Goal: Obtain resource: Download file/media

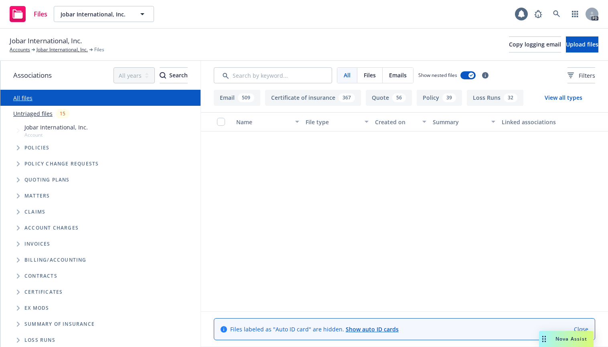
scroll to position [809, 0]
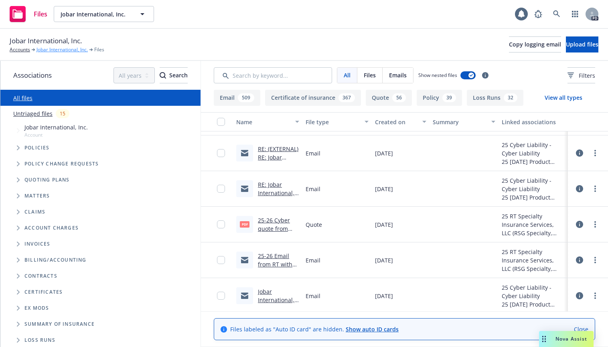
click at [57, 49] on link "Jobar International, Inc." at bounding box center [62, 49] width 51 height 7
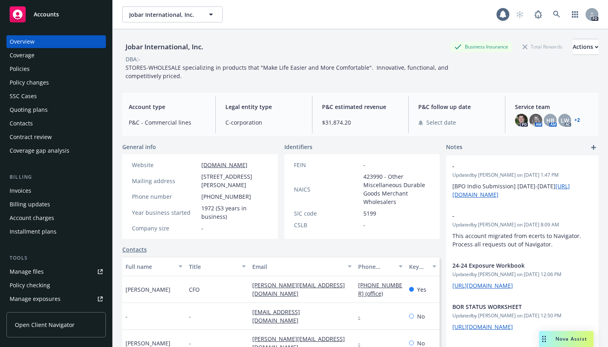
click at [19, 68] on div "Policies" at bounding box center [20, 69] width 20 height 13
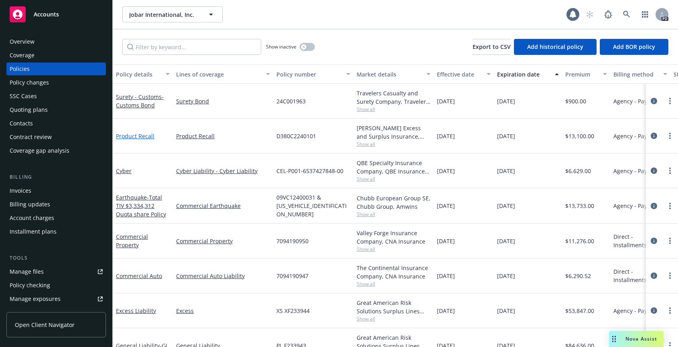
click at [128, 134] on link "Product Recall" at bounding box center [135, 136] width 39 height 8
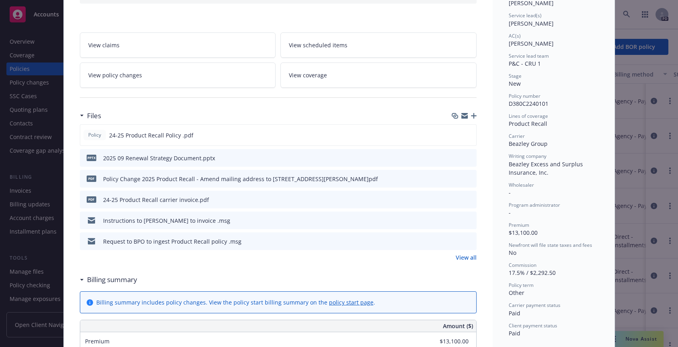
scroll to position [115, 0]
click at [453, 217] on icon "download file" at bounding box center [456, 219] width 6 height 6
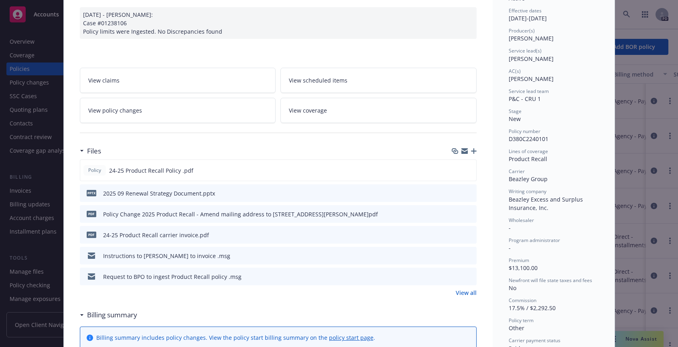
scroll to position [0, 0]
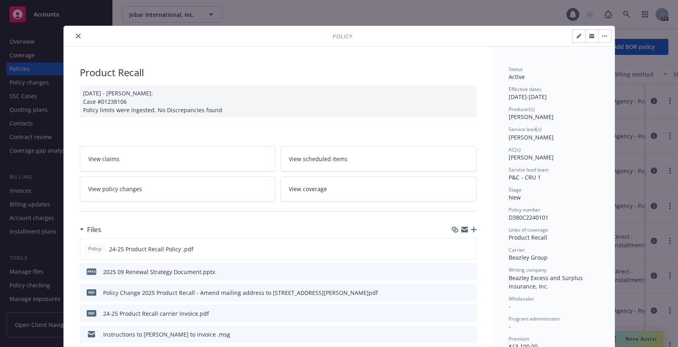
click at [76, 37] on icon "close" at bounding box center [78, 36] width 5 height 5
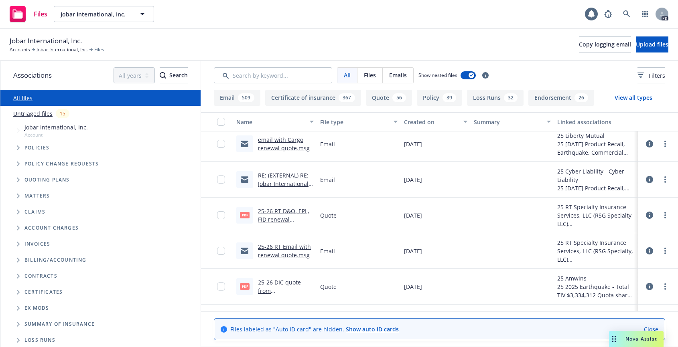
scroll to position [331, 0]
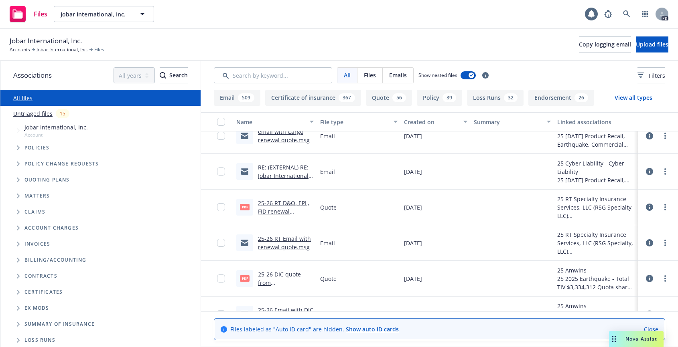
click at [280, 205] on link "25-26 RT D&O, EPL, FID renewal quote.pdf" at bounding box center [283, 211] width 51 height 24
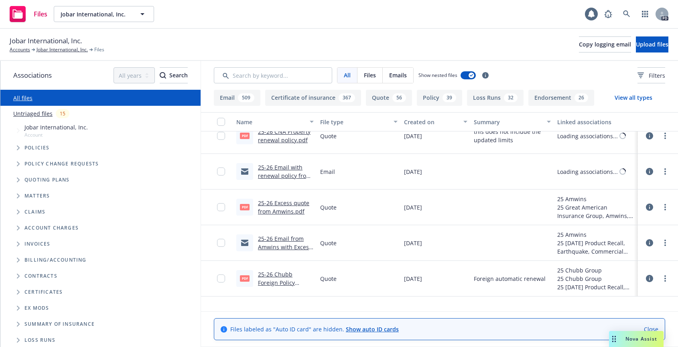
scroll to position [0, 0]
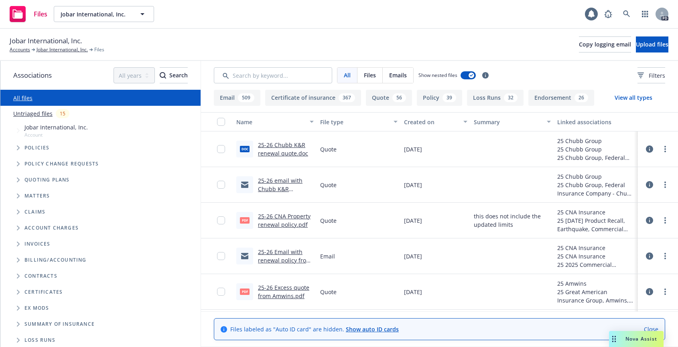
click at [273, 149] on div "25-26 Chubb K&R renewal quote.doc" at bounding box center [286, 149] width 56 height 17
click at [279, 145] on link "25-26 Chubb K&R renewal quote.doc" at bounding box center [283, 149] width 50 height 16
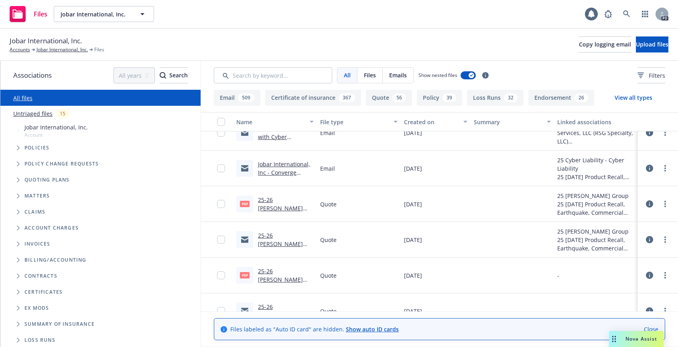
scroll to position [947, 0]
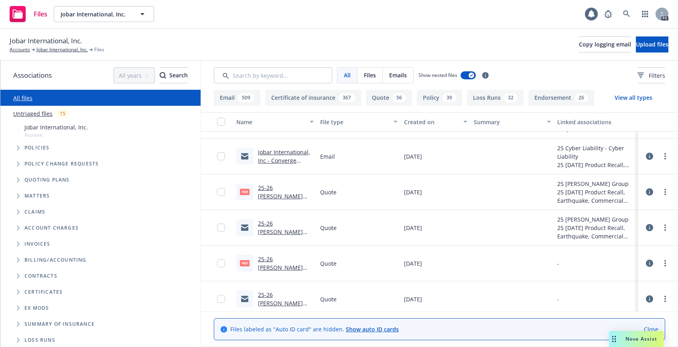
click at [266, 191] on link "25-26 Beazley Product Recall quote.pdf" at bounding box center [280, 200] width 45 height 33
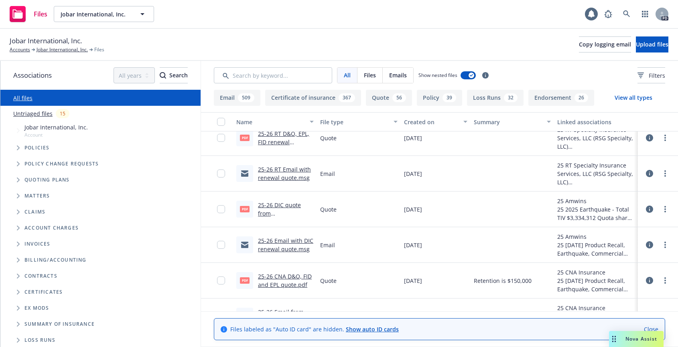
scroll to position [384, 0]
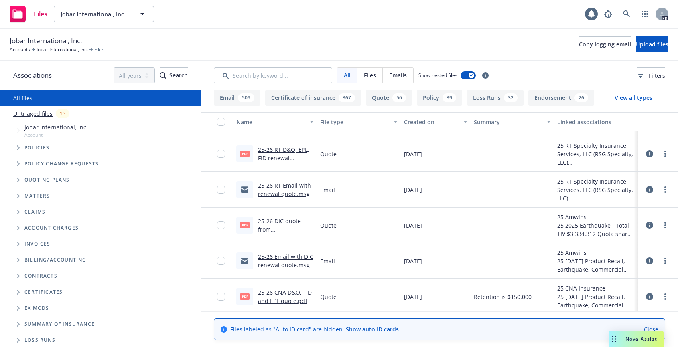
click at [276, 221] on link "25-26 DIC quote from Amwins.pdf" at bounding box center [285, 233] width 54 height 33
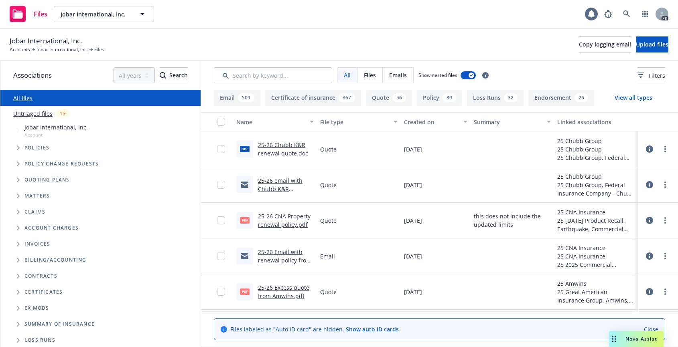
click at [543, 3] on div "Files Jobar International, Inc. Jobar International, Inc. 1 PD" at bounding box center [339, 14] width 678 height 29
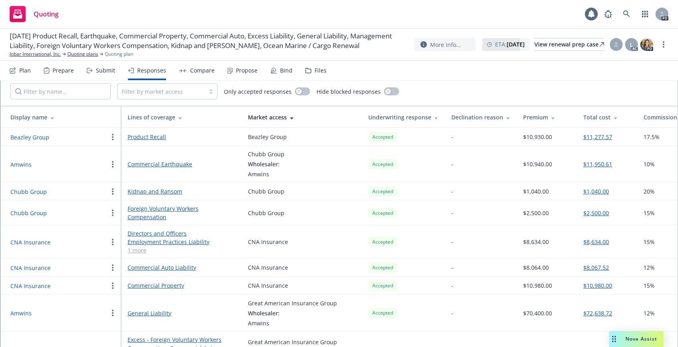
scroll to position [27, 0]
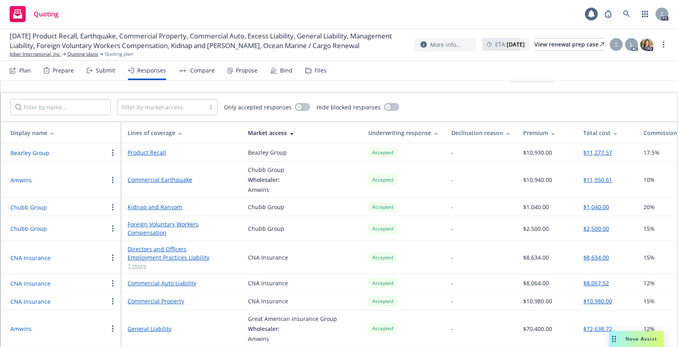
click at [602, 150] on button "$11,277.57" at bounding box center [597, 152] width 29 height 8
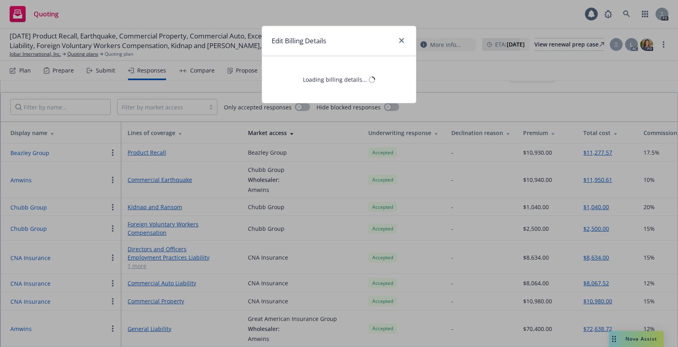
select select "CA"
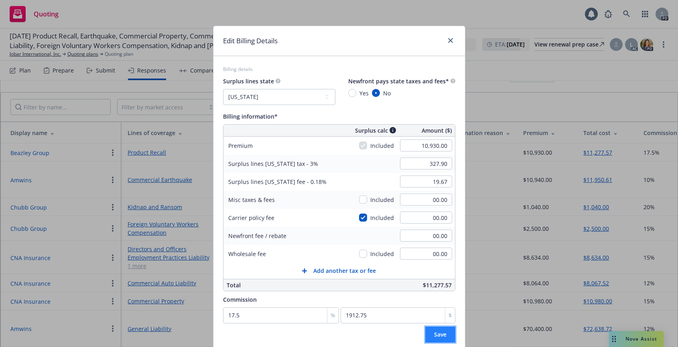
click at [434, 336] on span "Save" at bounding box center [440, 335] width 12 height 8
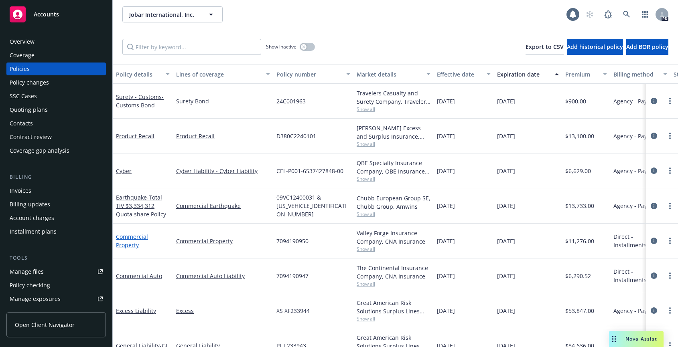
click at [129, 238] on link "Commercial Property" at bounding box center [132, 241] width 32 height 16
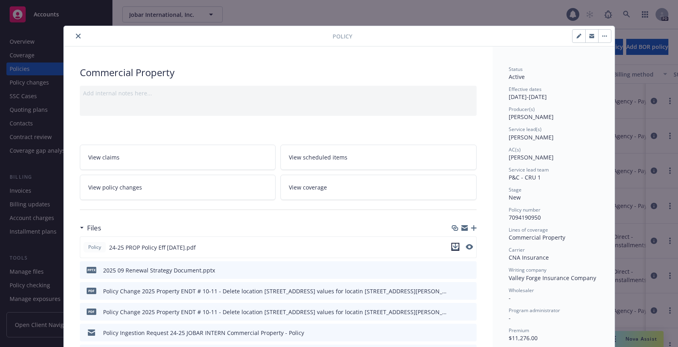
click at [452, 247] on icon "download file" at bounding box center [455, 247] width 6 height 6
click at [76, 35] on icon "close" at bounding box center [78, 36] width 5 height 5
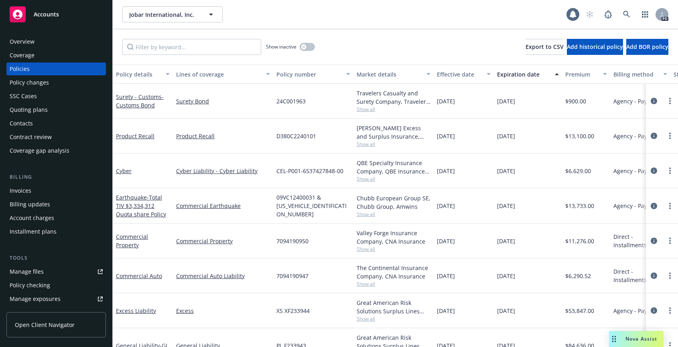
click at [33, 271] on div "Manage files" at bounding box center [27, 272] width 34 height 13
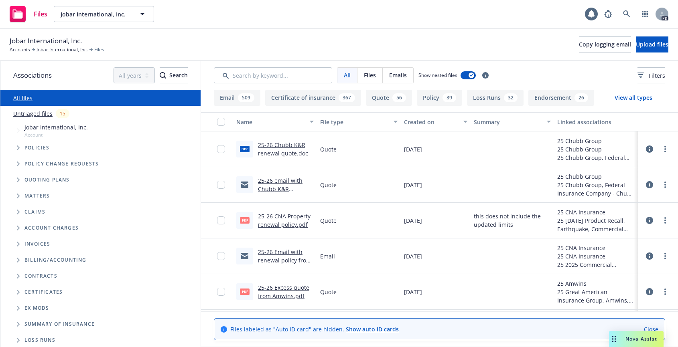
click at [275, 217] on link "25-26 CNA Property renewal policy.pdf" at bounding box center [284, 221] width 53 height 16
click at [268, 217] on link "25-26 CNA Property renewal policy.pdf" at bounding box center [284, 221] width 53 height 16
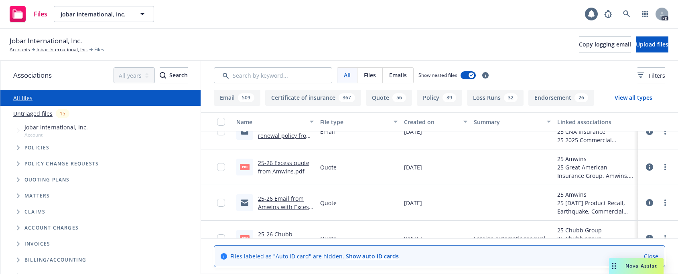
scroll to position [128, 0]
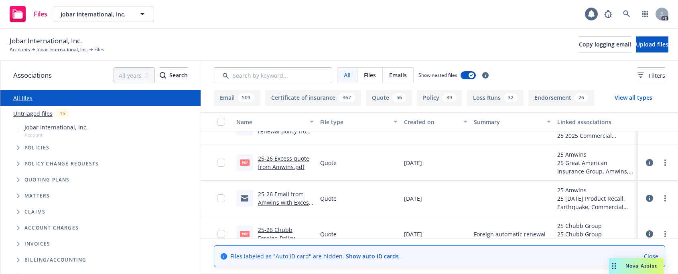
click at [276, 195] on link "25-26 Email from Amwins with Excess quote.msg" at bounding box center [285, 203] width 54 height 24
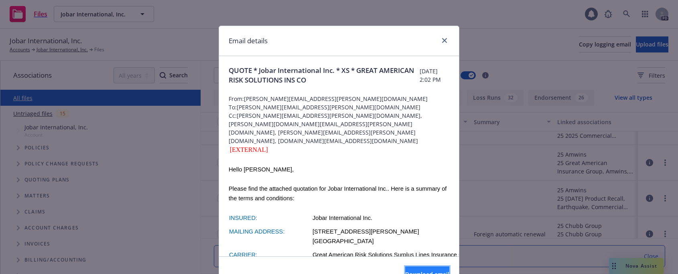
click at [408, 269] on button "Download email" at bounding box center [427, 275] width 44 height 16
click at [442, 38] on icon "close" at bounding box center [444, 40] width 5 height 5
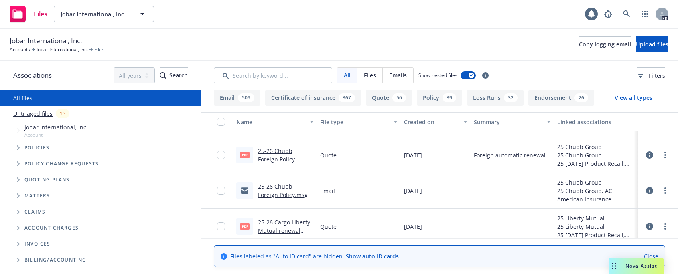
scroll to position [220, 0]
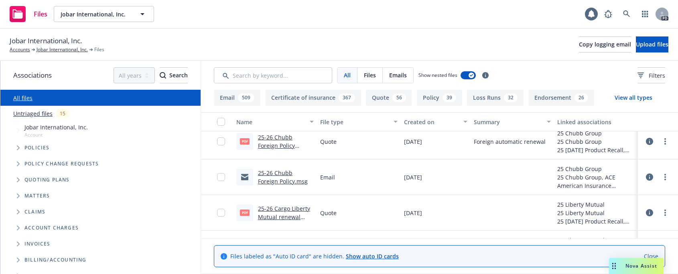
click at [280, 139] on link "25-26 Chubb Foreign Policy Renewal.pdf" at bounding box center [276, 146] width 37 height 24
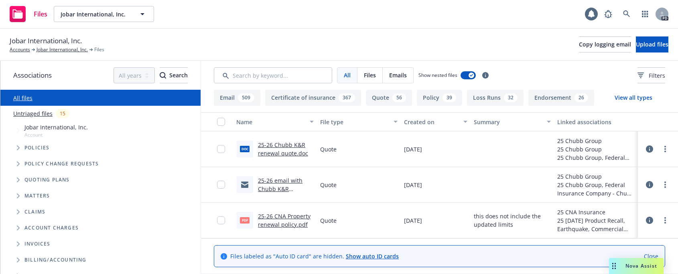
click at [276, 179] on link "25-26 email with Chubb K&R Renewal.msg" at bounding box center [280, 189] width 45 height 24
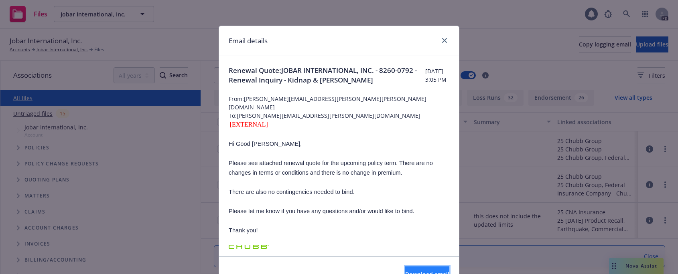
click at [415, 271] on span "Download email" at bounding box center [427, 275] width 44 height 8
click at [442, 41] on icon "close" at bounding box center [444, 40] width 5 height 5
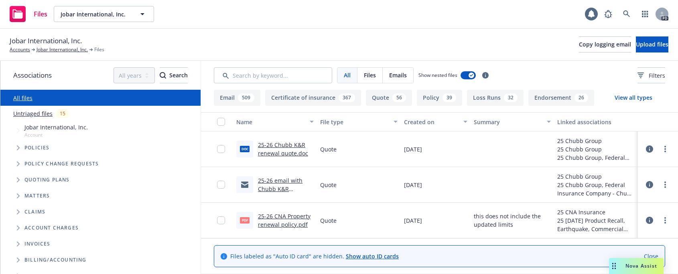
click at [269, 146] on link "25-26 Chubb K&R renewal quote.doc" at bounding box center [283, 149] width 50 height 16
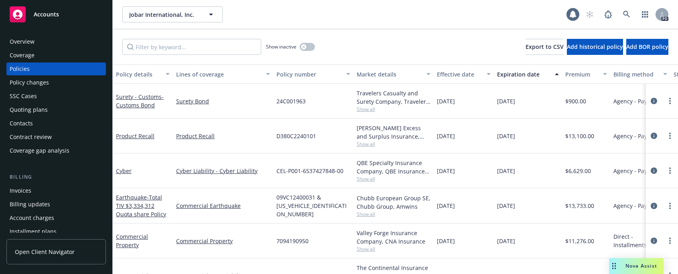
scroll to position [1, 0]
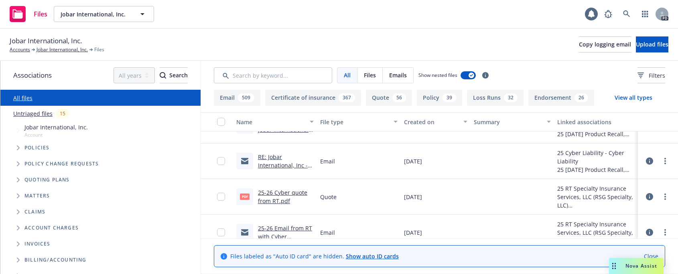
scroll to position [823, 0]
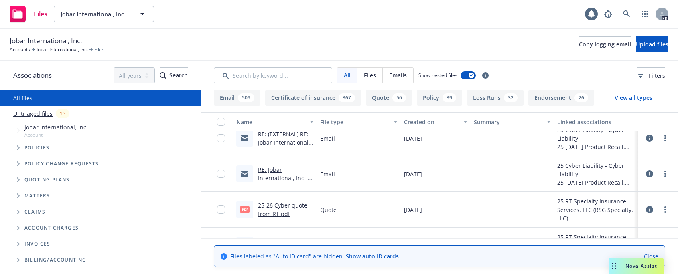
click at [269, 205] on link "25-26 Cyber quote from RT.pdf" at bounding box center [282, 210] width 49 height 16
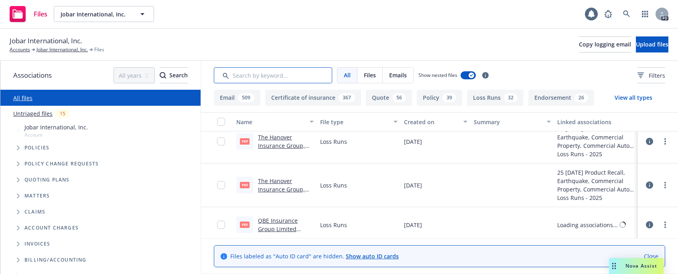
scroll to position [3983, 0]
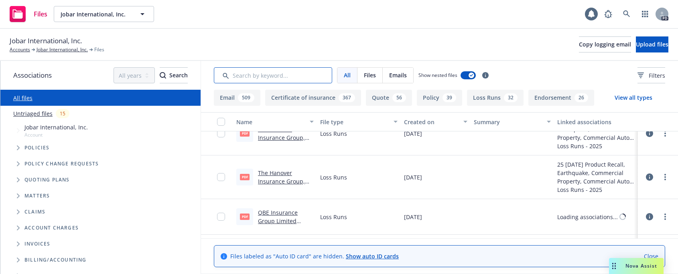
click at [281, 71] on input "Search by keyword..." at bounding box center [273, 75] width 118 height 16
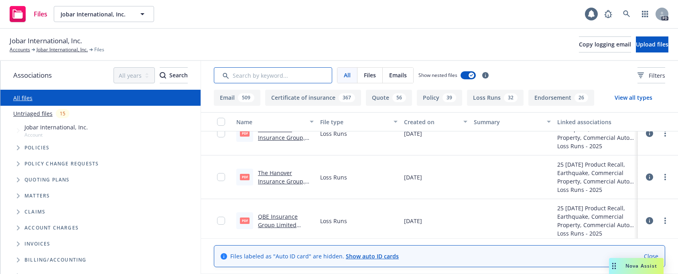
click at [279, 72] on input "Search by keyword..." at bounding box center [273, 75] width 118 height 16
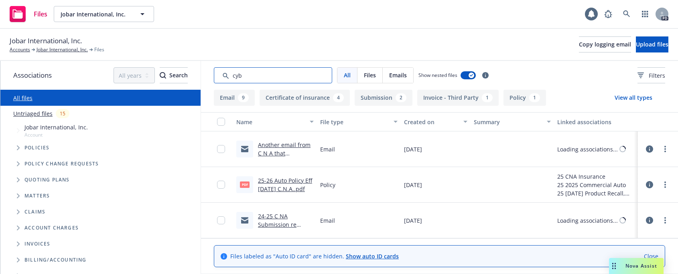
scroll to position [493, 0]
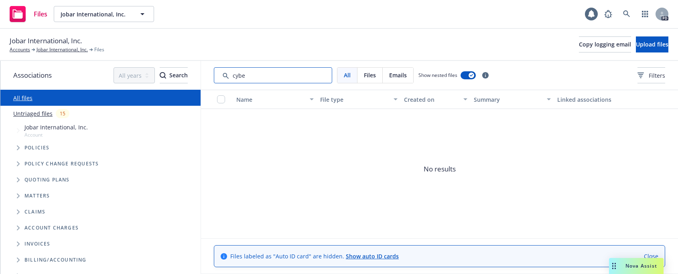
type input "cyber"
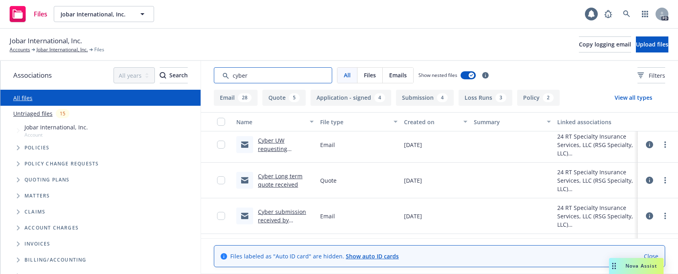
scroll to position [0, 0]
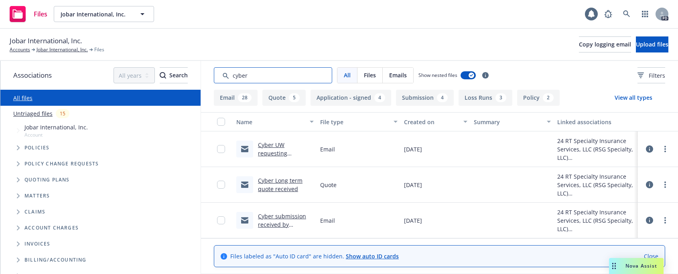
drag, startPoint x: 266, startPoint y: 74, endPoint x: 228, endPoint y: 76, distance: 38.6
click at [228, 76] on input "Search by keyword..." at bounding box center [273, 75] width 118 height 16
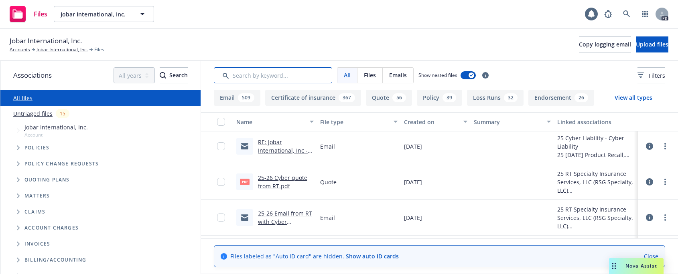
scroll to position [867, 0]
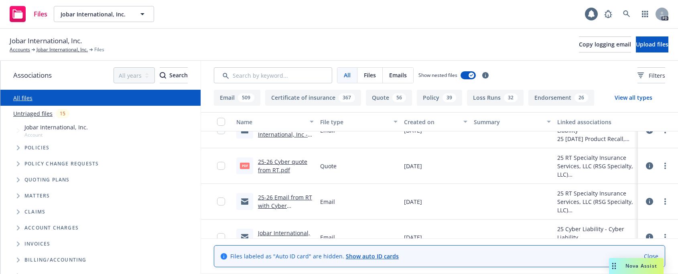
click at [283, 197] on link "25-26 Email from RT with Cyber quote.msg" at bounding box center [285, 206] width 54 height 24
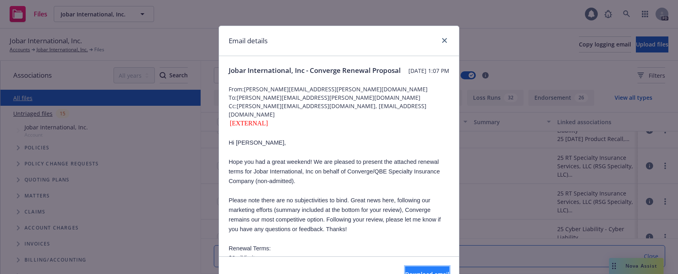
click at [408, 270] on button "Download email" at bounding box center [427, 275] width 44 height 16
click at [443, 40] on icon "close" at bounding box center [444, 40] width 5 height 5
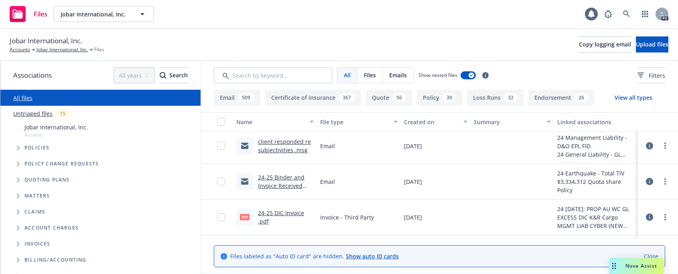
scroll to position [26638, 0]
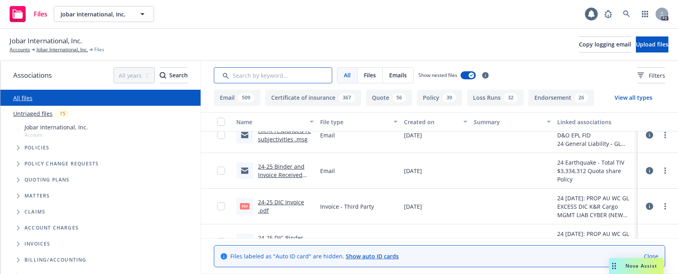
click at [272, 71] on input "Search by keyword..." at bounding box center [273, 75] width 118 height 16
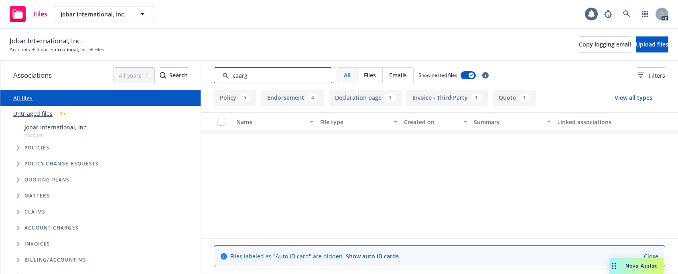
scroll to position [352, 0]
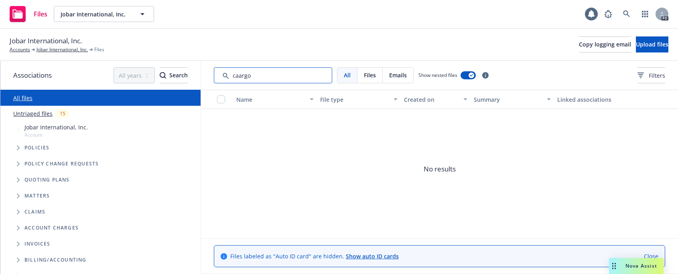
click at [238, 76] on input "Search by keyword..." at bounding box center [273, 75] width 118 height 16
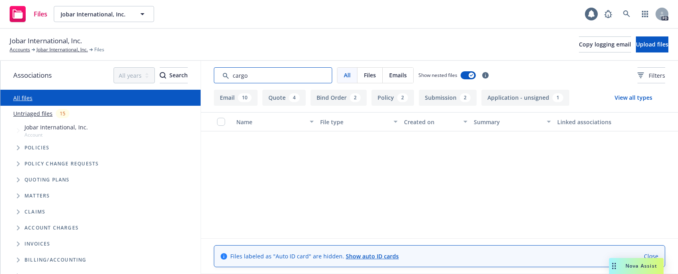
scroll to position [71, 0]
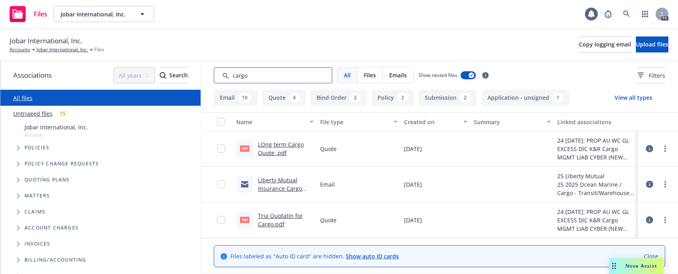
type input "cargo"
click at [278, 179] on link "Liberty Mutual Insurance Cargo App" at bounding box center [280, 189] width 44 height 24
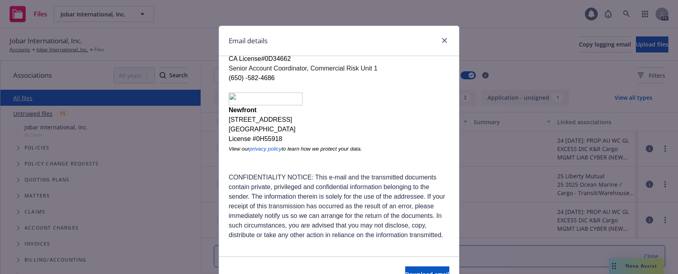
scroll to position [154, 0]
click at [406, 269] on button "Download email" at bounding box center [427, 275] width 44 height 16
click at [442, 39] on icon "close" at bounding box center [444, 40] width 5 height 5
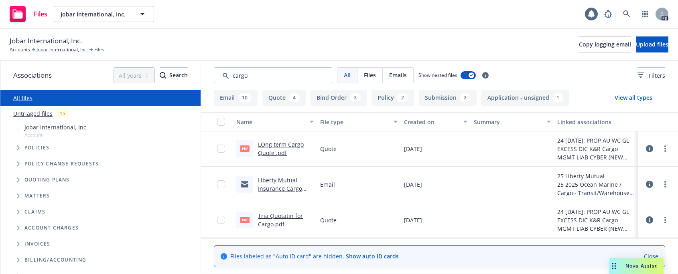
click at [269, 144] on link "LOng term Cargo Quote .pdf" at bounding box center [281, 149] width 46 height 16
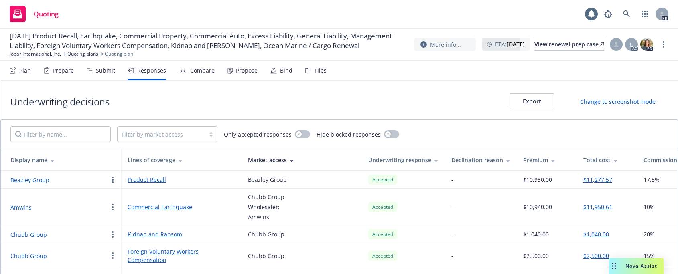
click at [315, 69] on div "Files" at bounding box center [321, 70] width 12 height 6
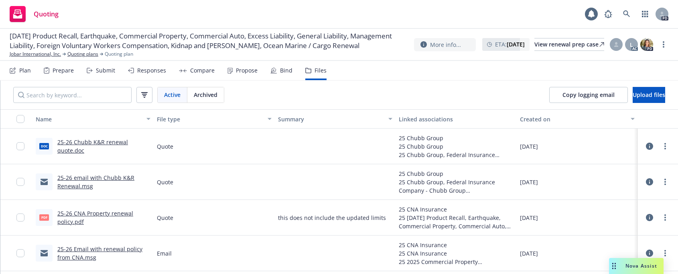
click at [74, 213] on link "25-26 CNA Property renewal policy.pdf" at bounding box center [95, 218] width 76 height 16
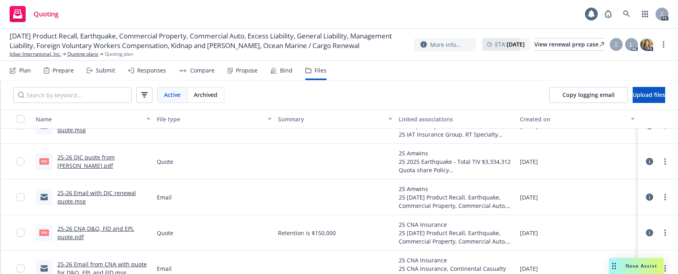
scroll to position [454, 0]
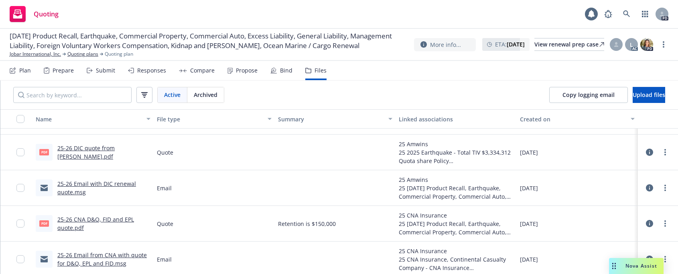
click at [101, 152] on link "25-26 DIC quote from [PERSON_NAME].pdf" at bounding box center [85, 152] width 57 height 16
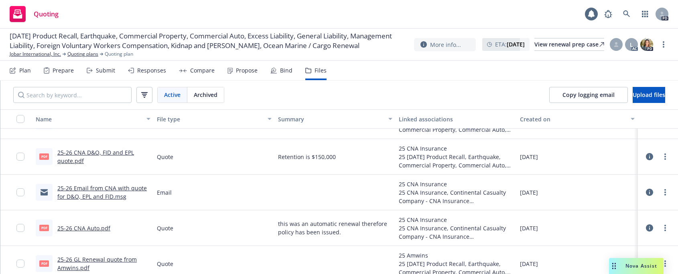
scroll to position [586, 0]
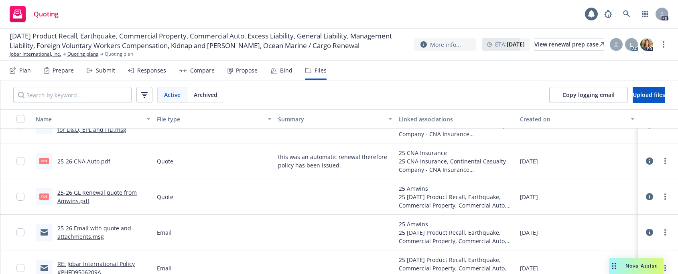
click at [76, 163] on link "25-26 CNA Auto.pdf" at bounding box center [83, 162] width 53 height 8
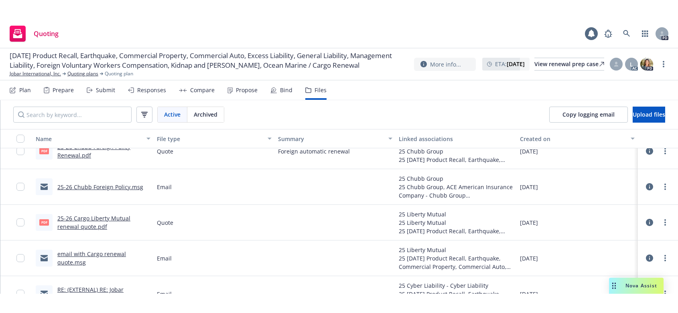
scroll to position [217, 0]
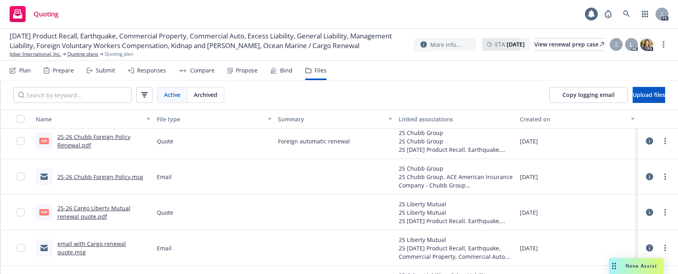
click at [85, 139] on link "25-26 Chubb Foreign Policy Renewal.pdf" at bounding box center [93, 141] width 73 height 16
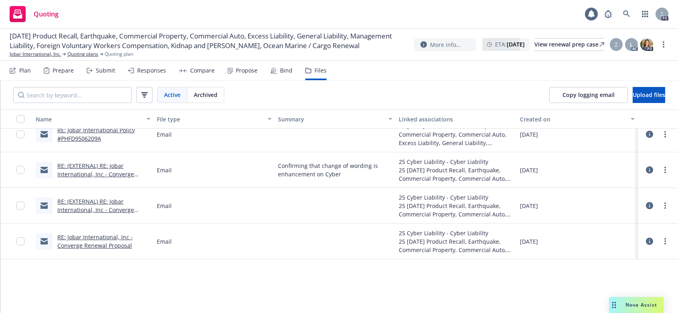
scroll to position [0, 0]
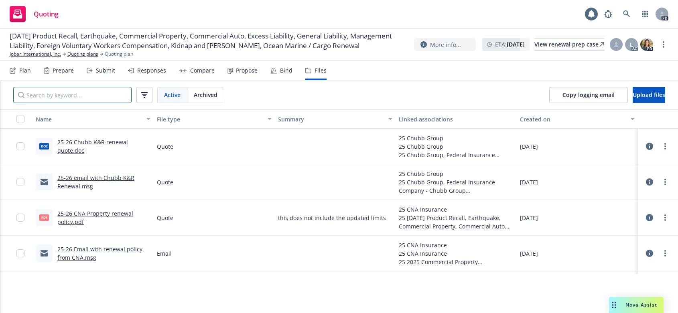
click at [51, 93] on input "Search by keyword..." at bounding box center [72, 95] width 118 height 16
type input "mana"
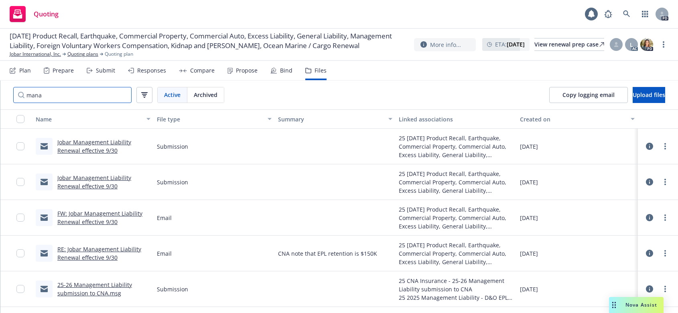
drag, startPoint x: 45, startPoint y: 94, endPoint x: 24, endPoint y: 95, distance: 21.3
click at [24, 95] on input "mana" at bounding box center [72, 95] width 118 height 16
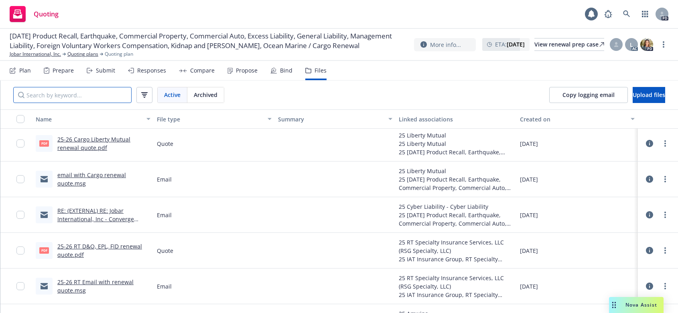
scroll to position [305, 0]
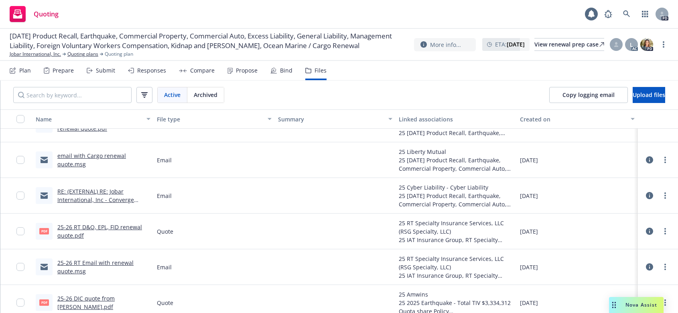
click at [74, 228] on link "25-26 RT D&O, EPL, FID renewal quote.pdf" at bounding box center [99, 231] width 85 height 16
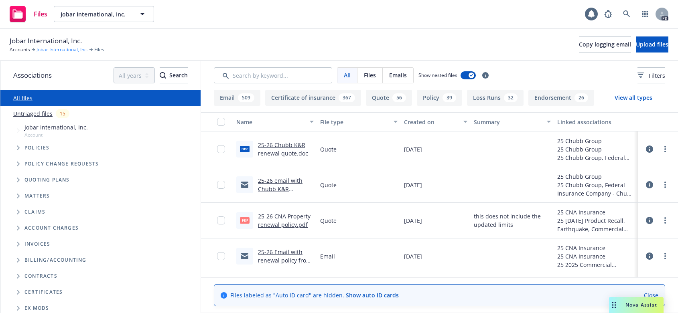
click at [58, 51] on link "Jobar International, Inc." at bounding box center [62, 49] width 51 height 7
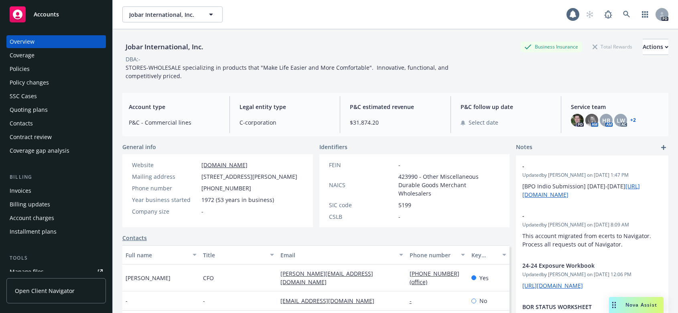
click at [22, 70] on div "Policies" at bounding box center [20, 69] width 20 height 13
